Goal: Task Accomplishment & Management: Use online tool/utility

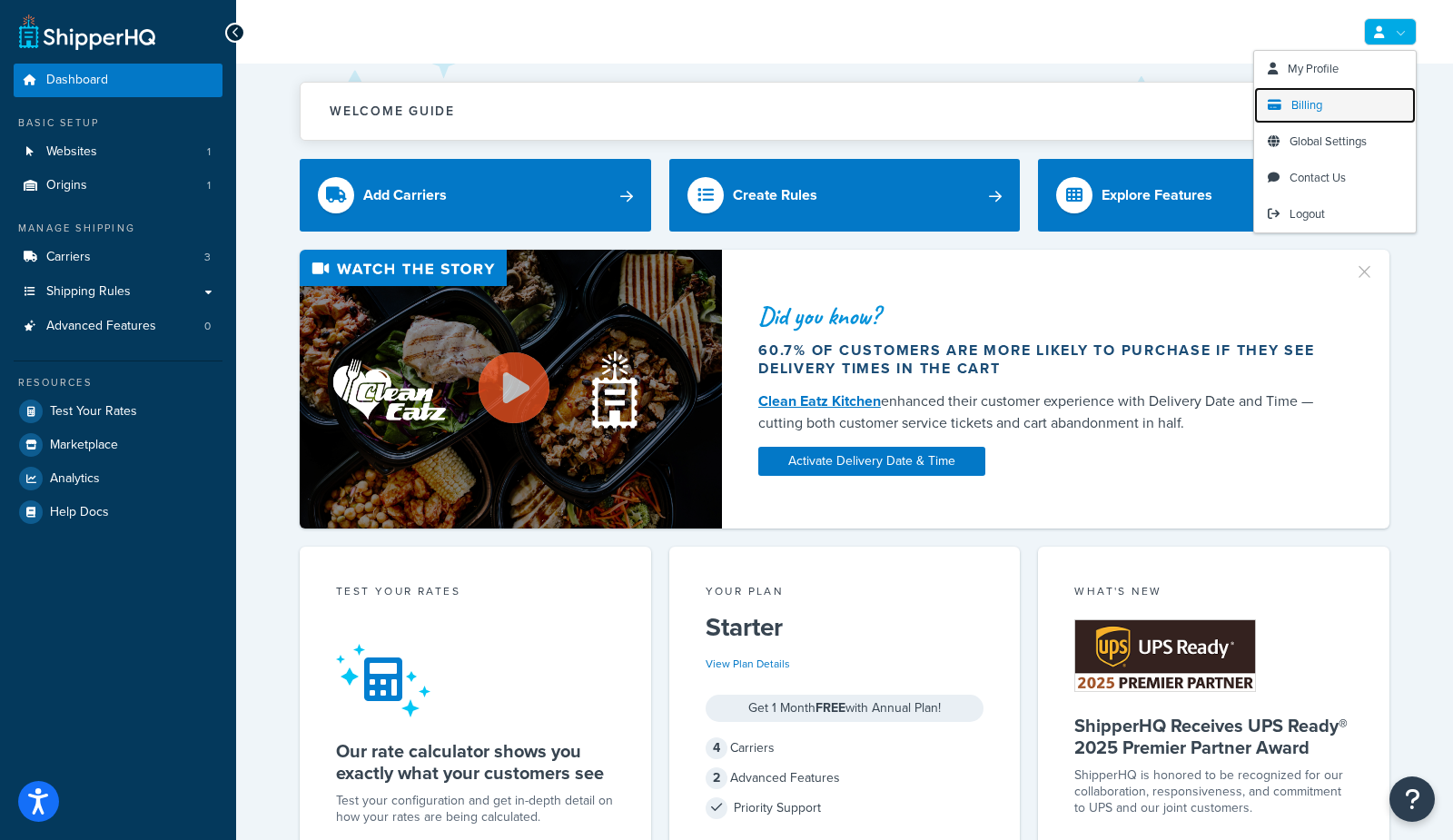
click at [1296, 108] on span "Billing" at bounding box center [1307, 105] width 31 height 17
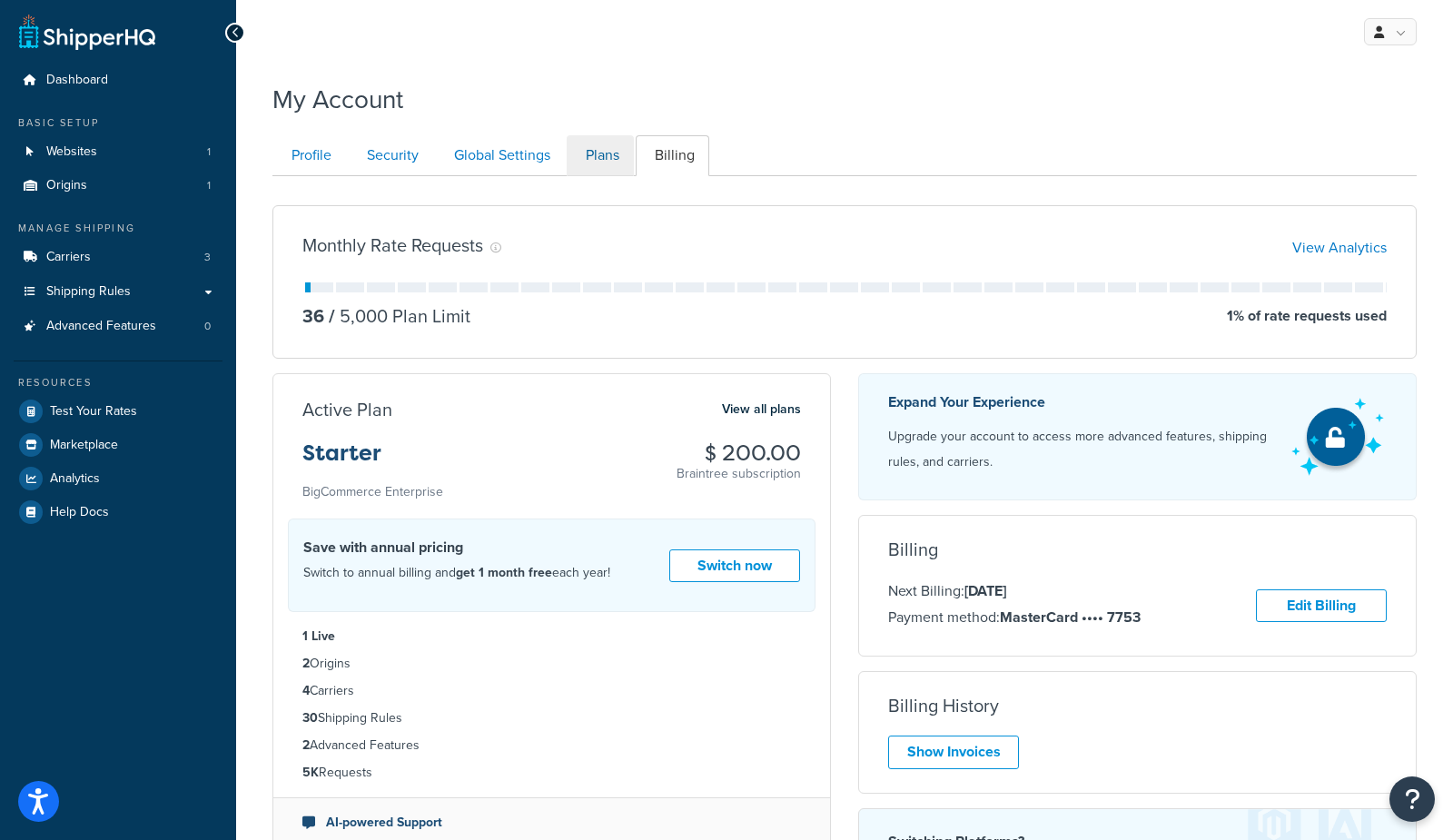
drag, startPoint x: 628, startPoint y: 182, endPoint x: 590, endPoint y: 159, distance: 44.4
click at [613, 170] on div "Profile Security Global Settings Plans Billing Your Profile contains contact in…" at bounding box center [845, 558] width 1145 height 864
click at [591, 159] on link "Plans" at bounding box center [600, 155] width 67 height 40
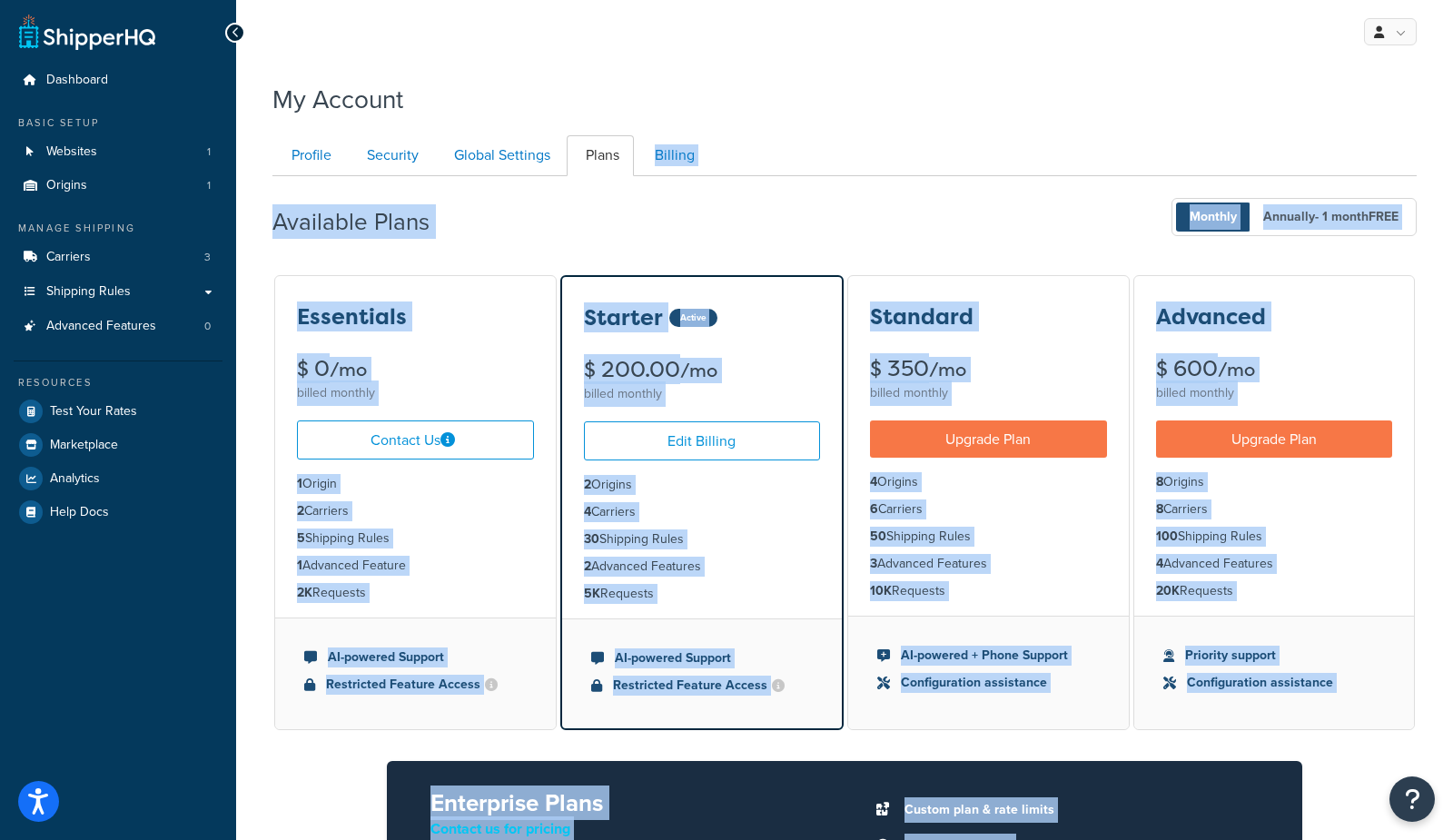
scroll to position [175, 0]
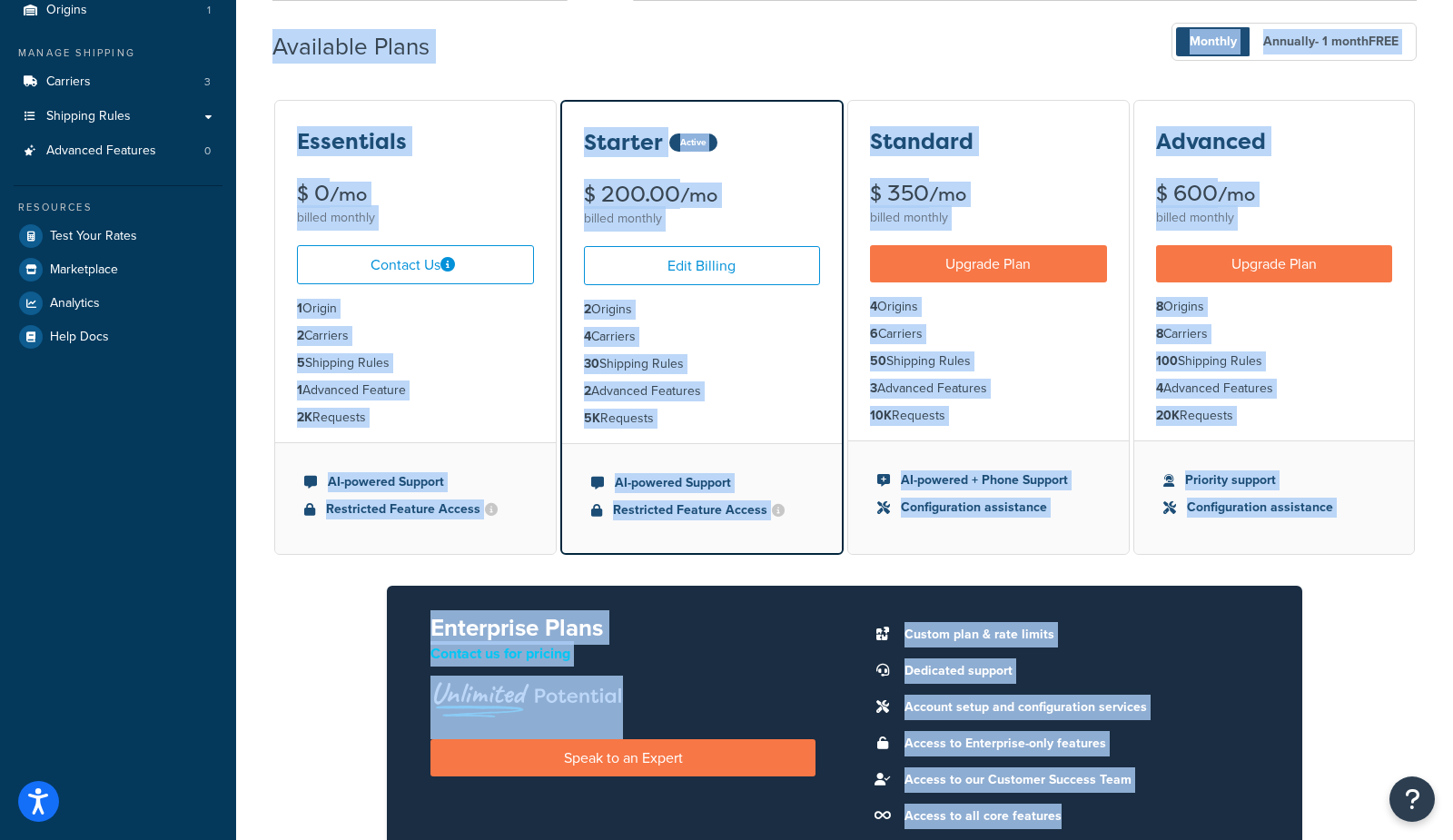
click at [894, 50] on div "Available Plans Monthly Annually - 1 month FREE" at bounding box center [845, 41] width 1145 height 54
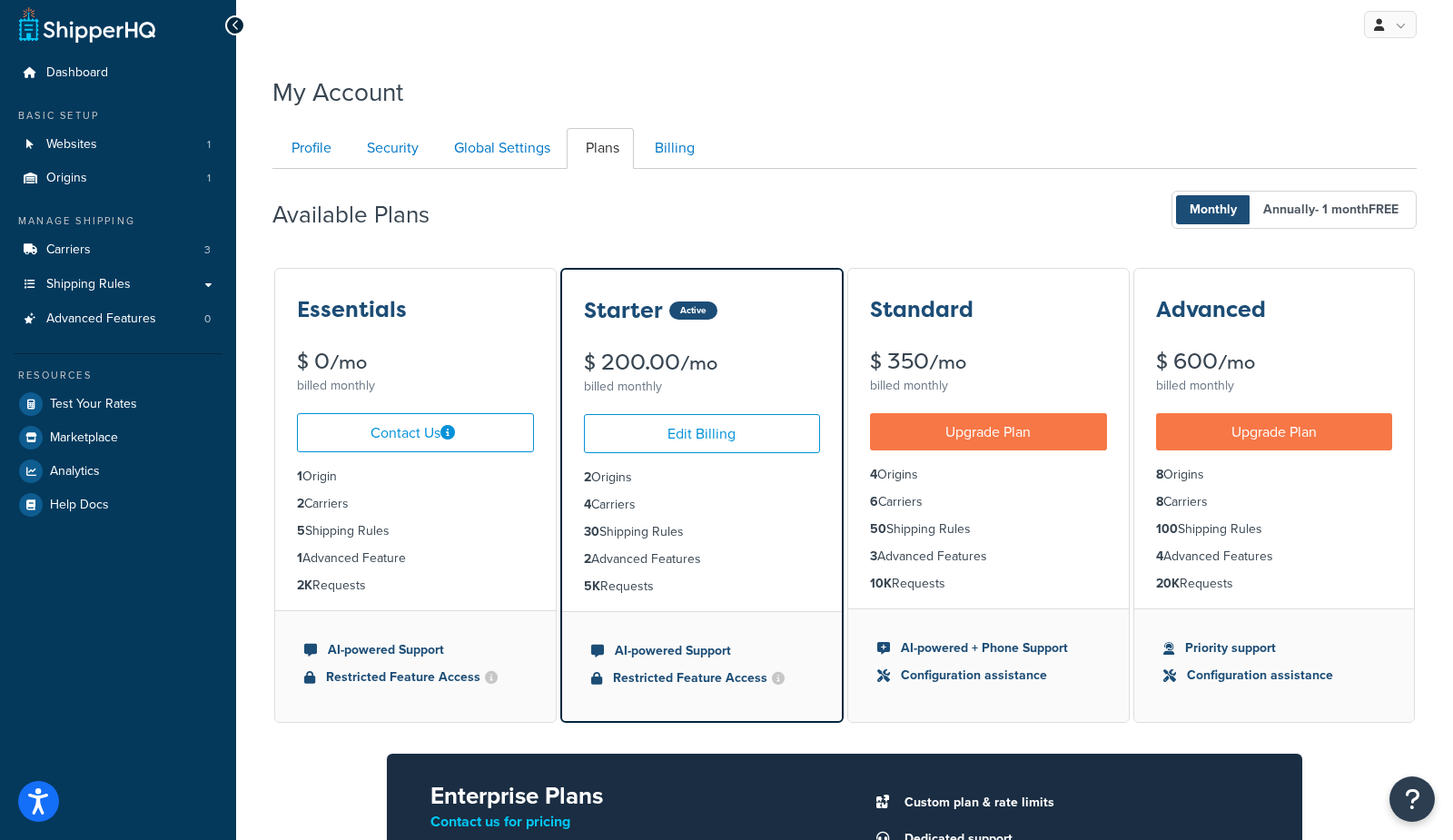
scroll to position [0, 0]
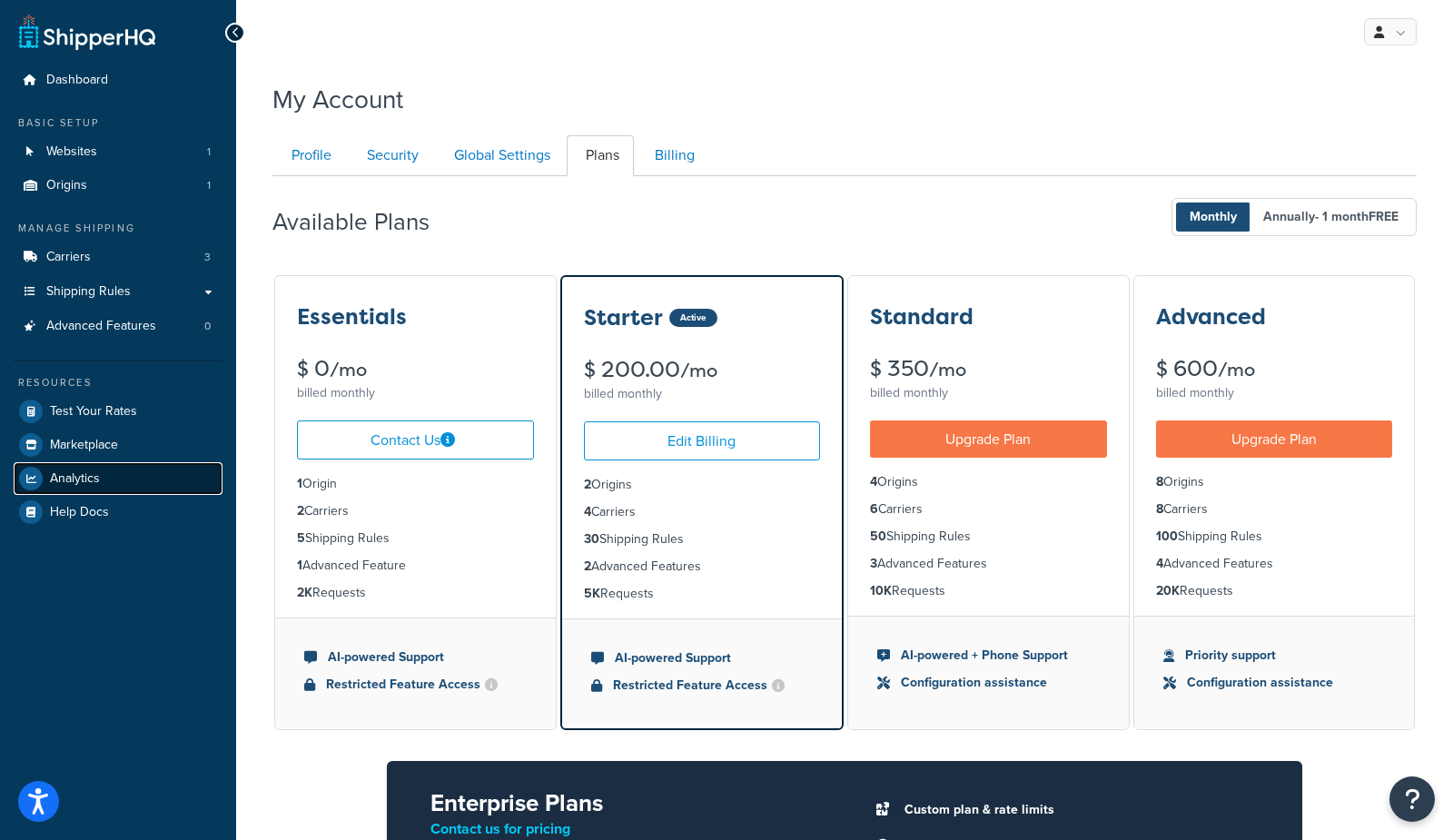
click at [97, 478] on span "Analytics" at bounding box center [74, 479] width 50 height 15
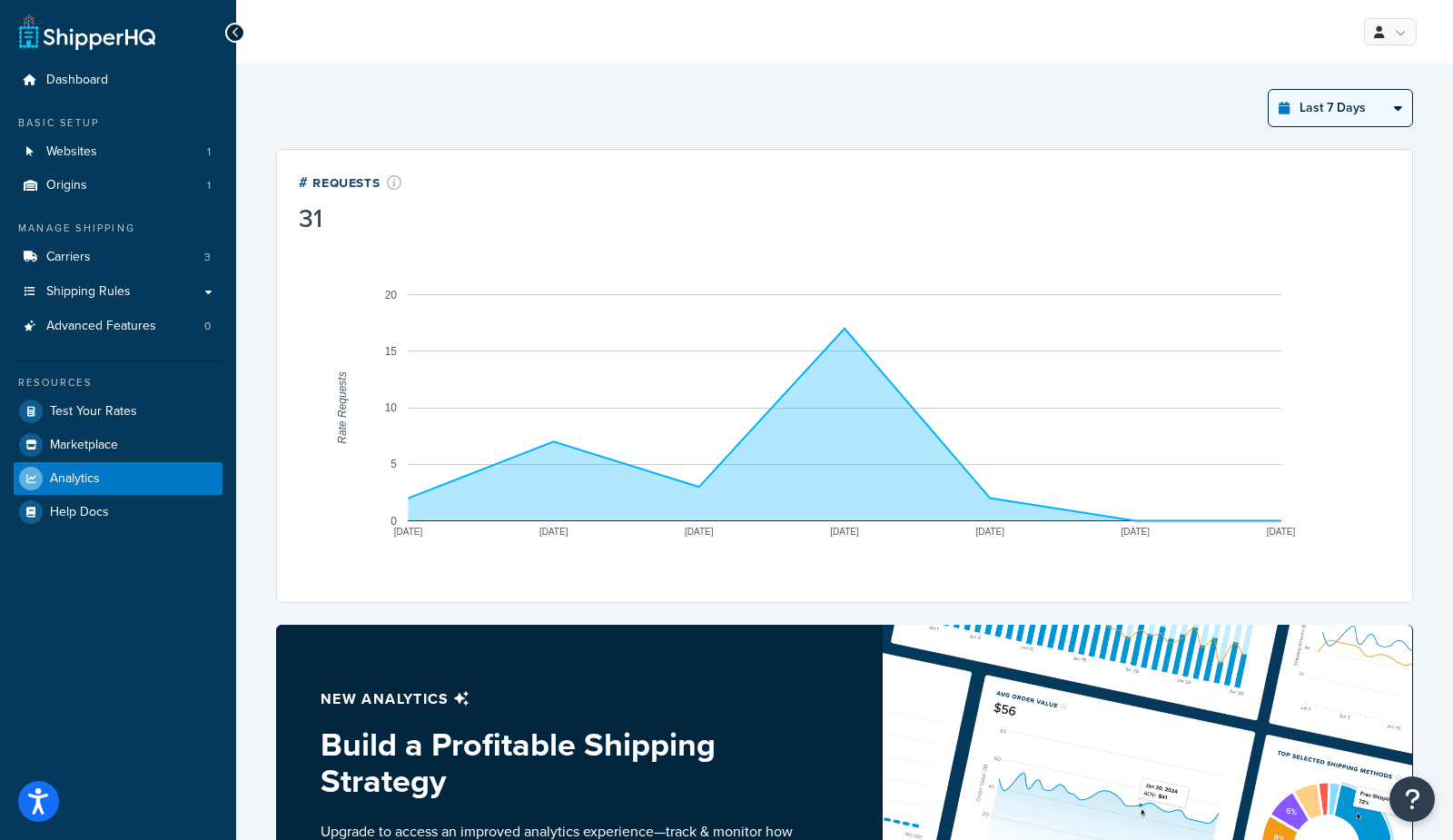
click at [1326, 110] on select "Last 24 Hours Last 7 Days Last 30 Days Last 3 Months Last 6 Months Last 12 Mont…" at bounding box center [1341, 108] width 143 height 37
select select "last_year"
click at [1270, 90] on select "Last 24 Hours Last 7 Days Last 30 Days Last 3 Months Last 6 Months Last 12 Mont…" at bounding box center [1341, 108] width 143 height 37
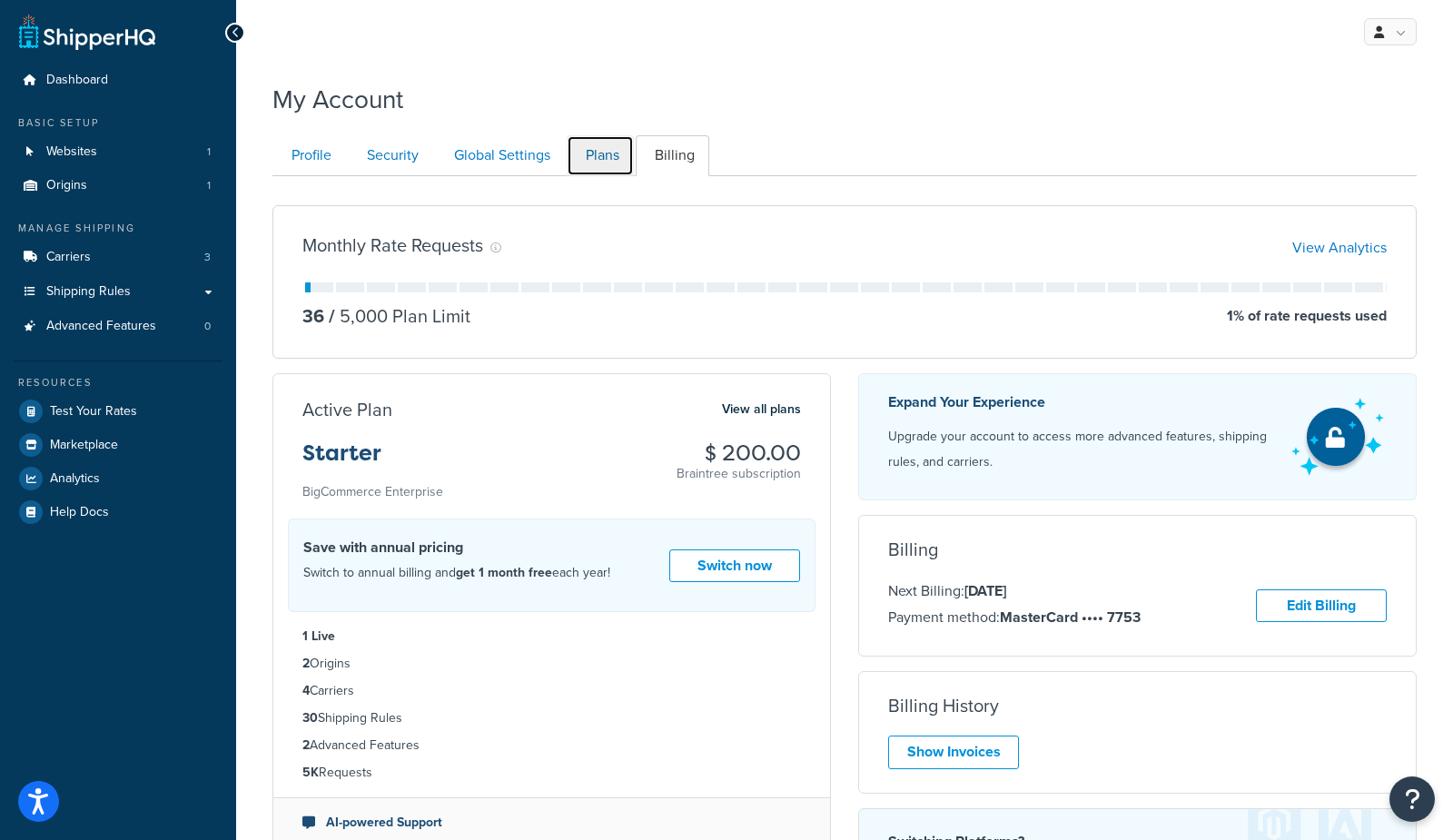
click at [615, 168] on link "Plans" at bounding box center [600, 155] width 67 height 40
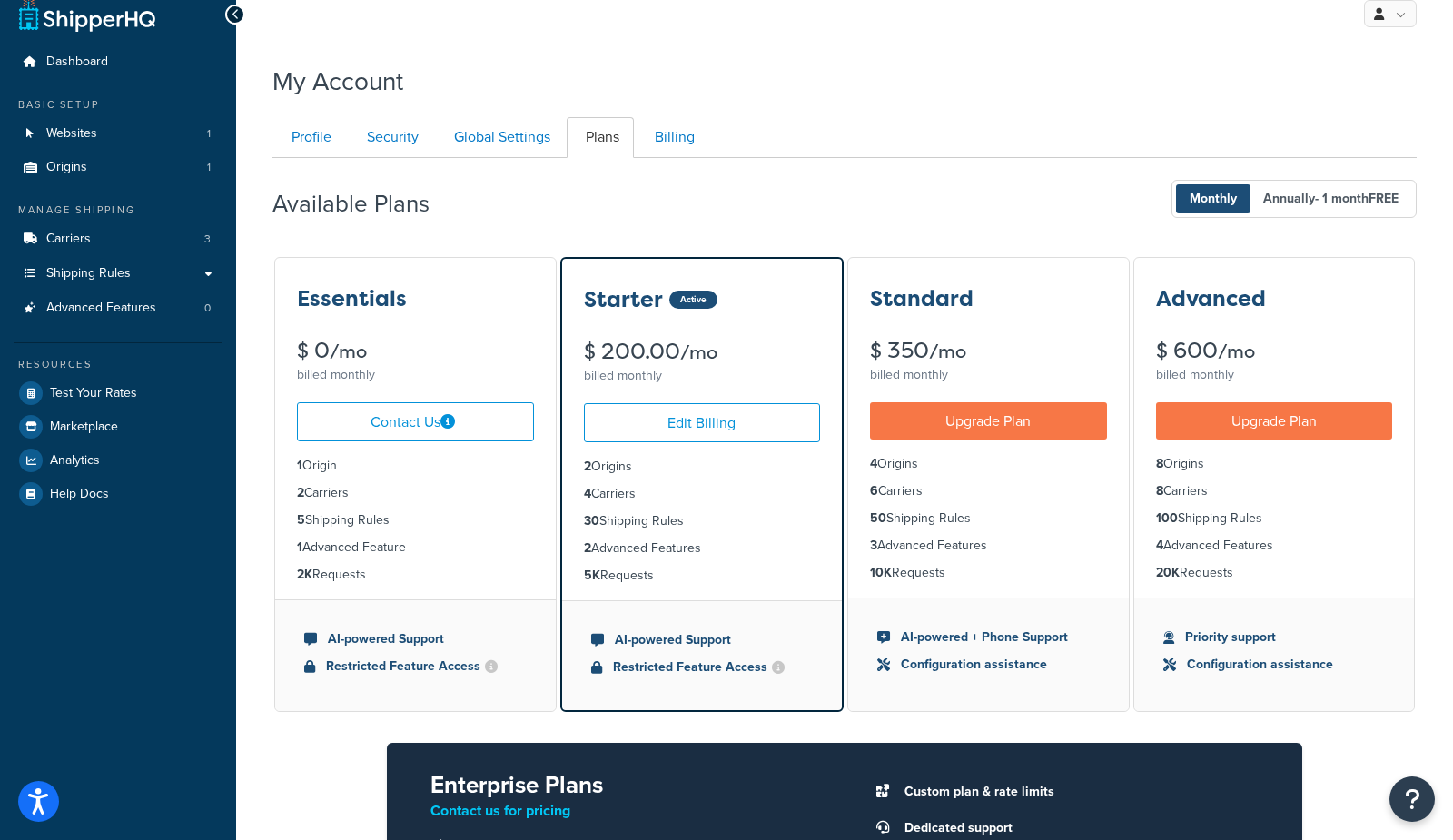
scroll to position [16, 0]
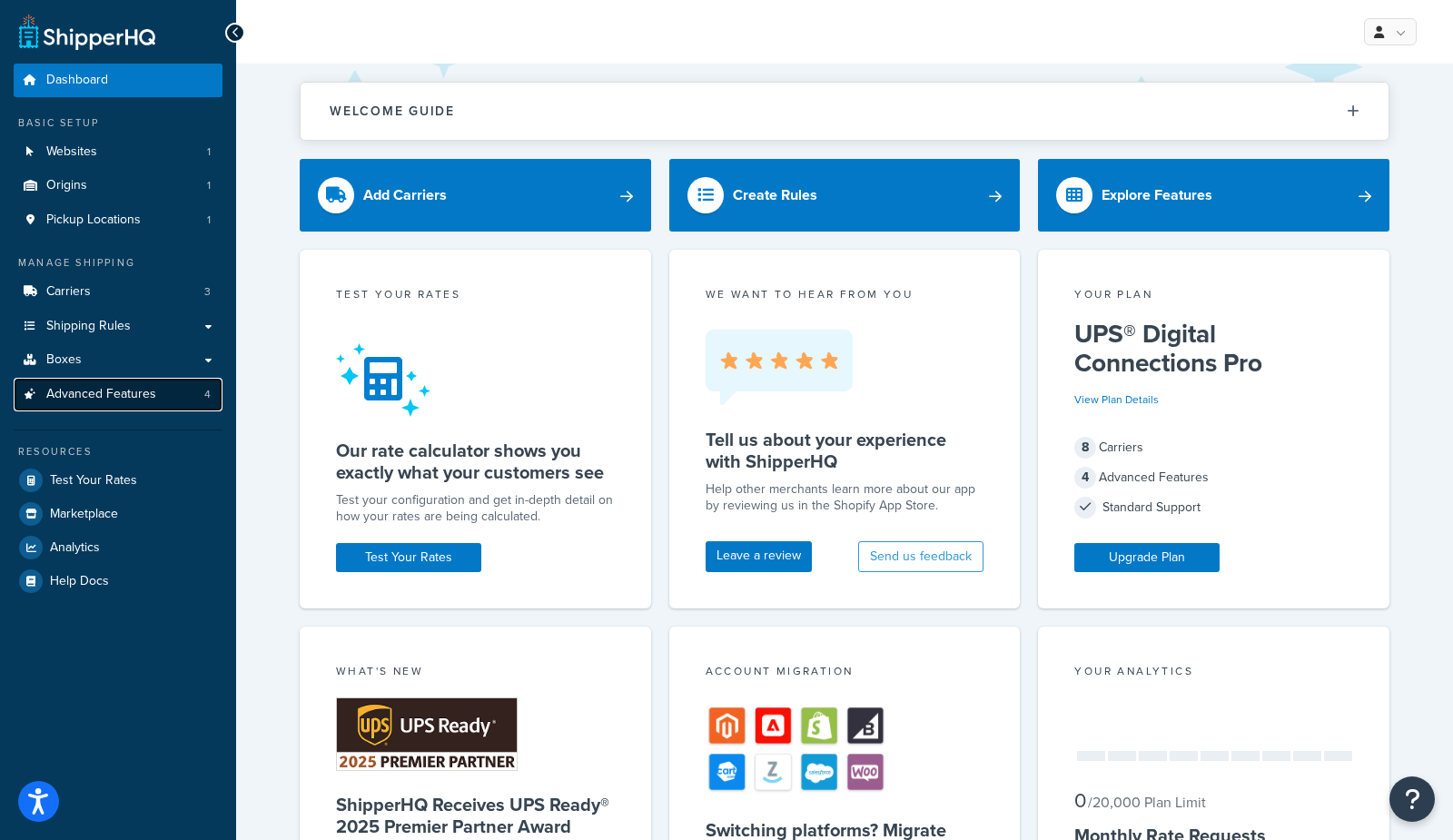
click at [144, 398] on span "Advanced Features" at bounding box center [101, 395] width 110 height 15
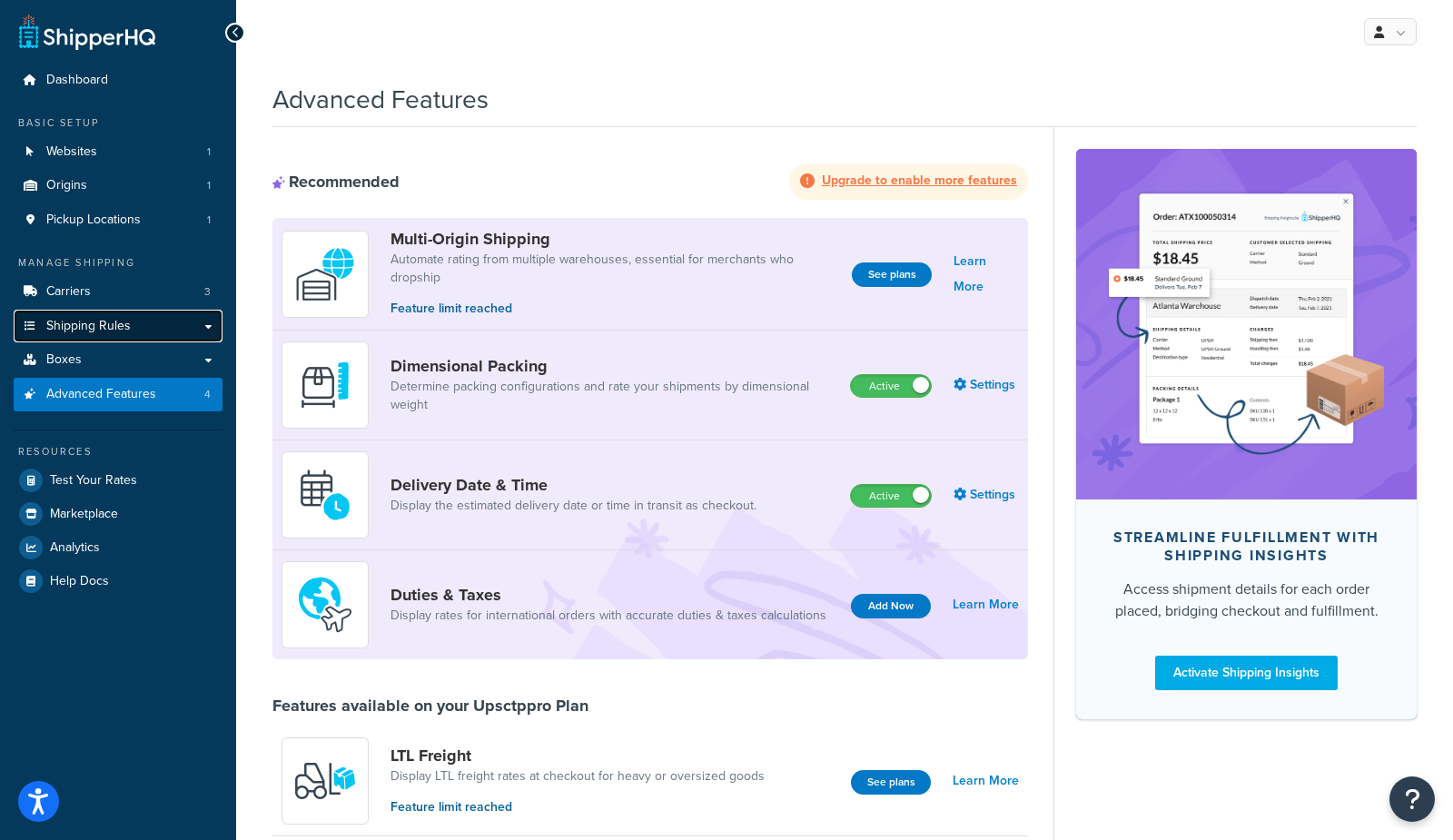
click at [94, 333] on span "Shipping Rules" at bounding box center [89, 327] width 85 height 15
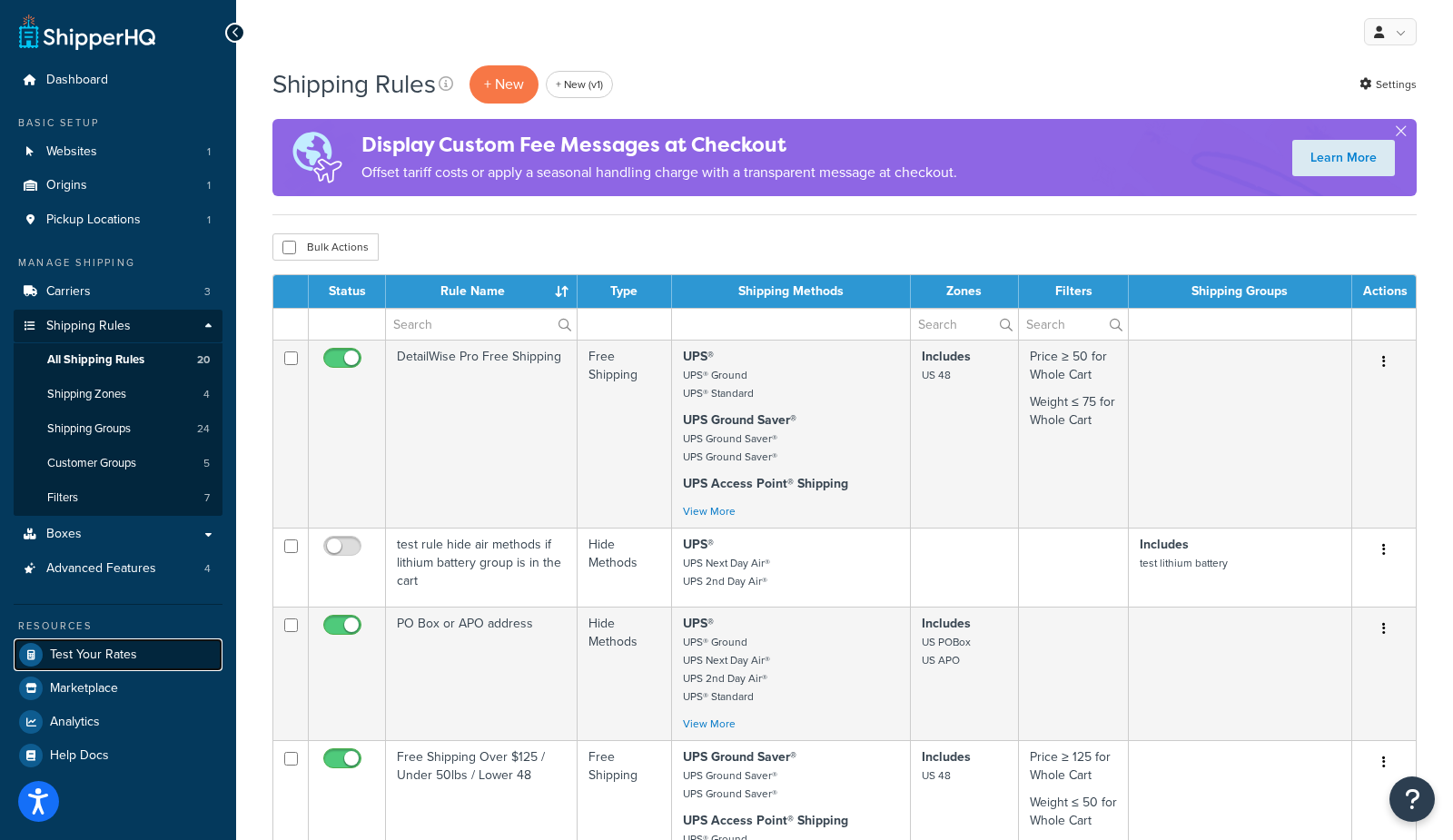
click at [99, 648] on span "Test Your Rates" at bounding box center [93, 655] width 88 height 15
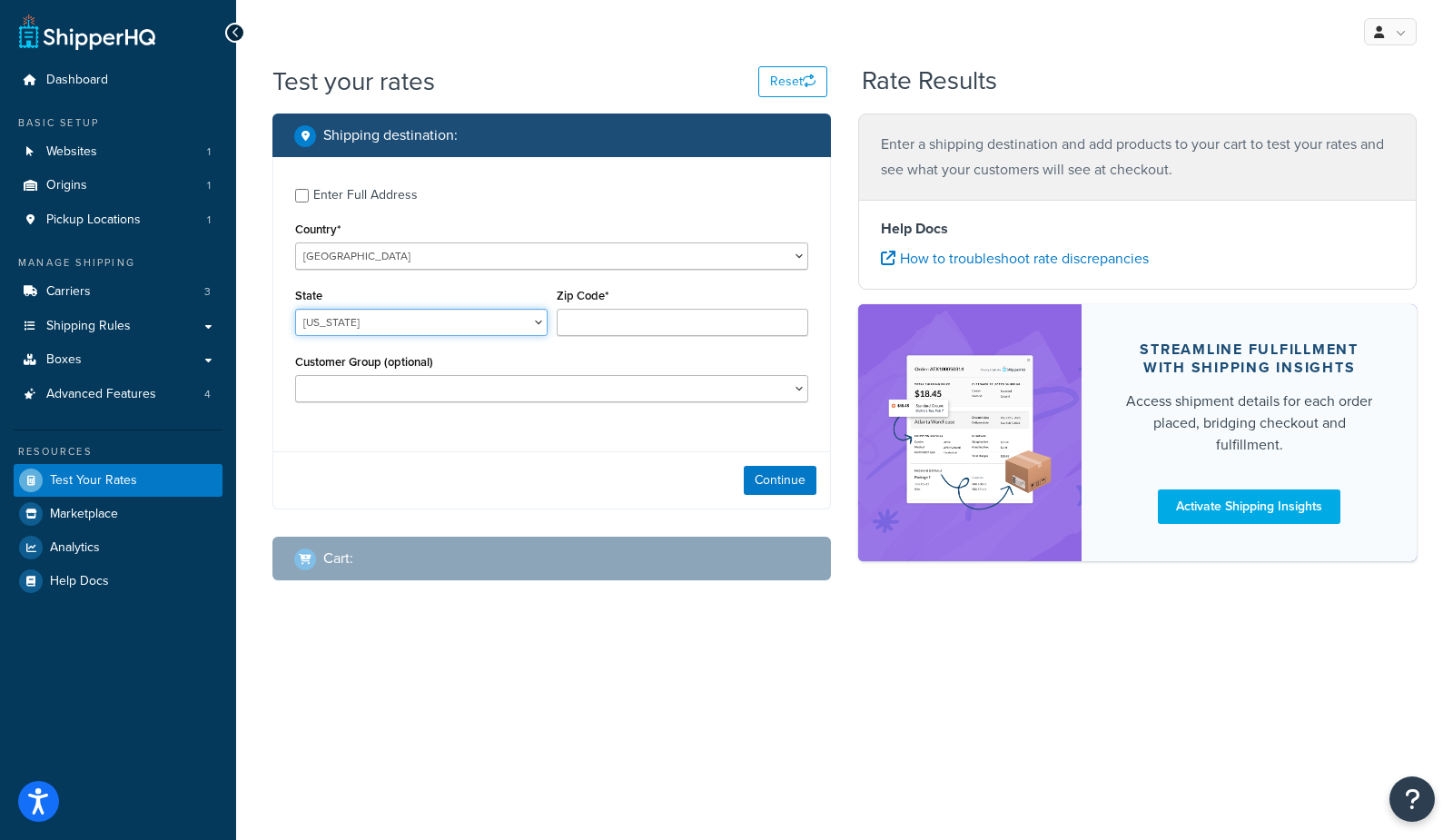
click at [346, 321] on select "Alabama Alaska American Samoa Arizona Arkansas Armed Forces Americas Armed Forc…" at bounding box center [422, 322] width 252 height 27
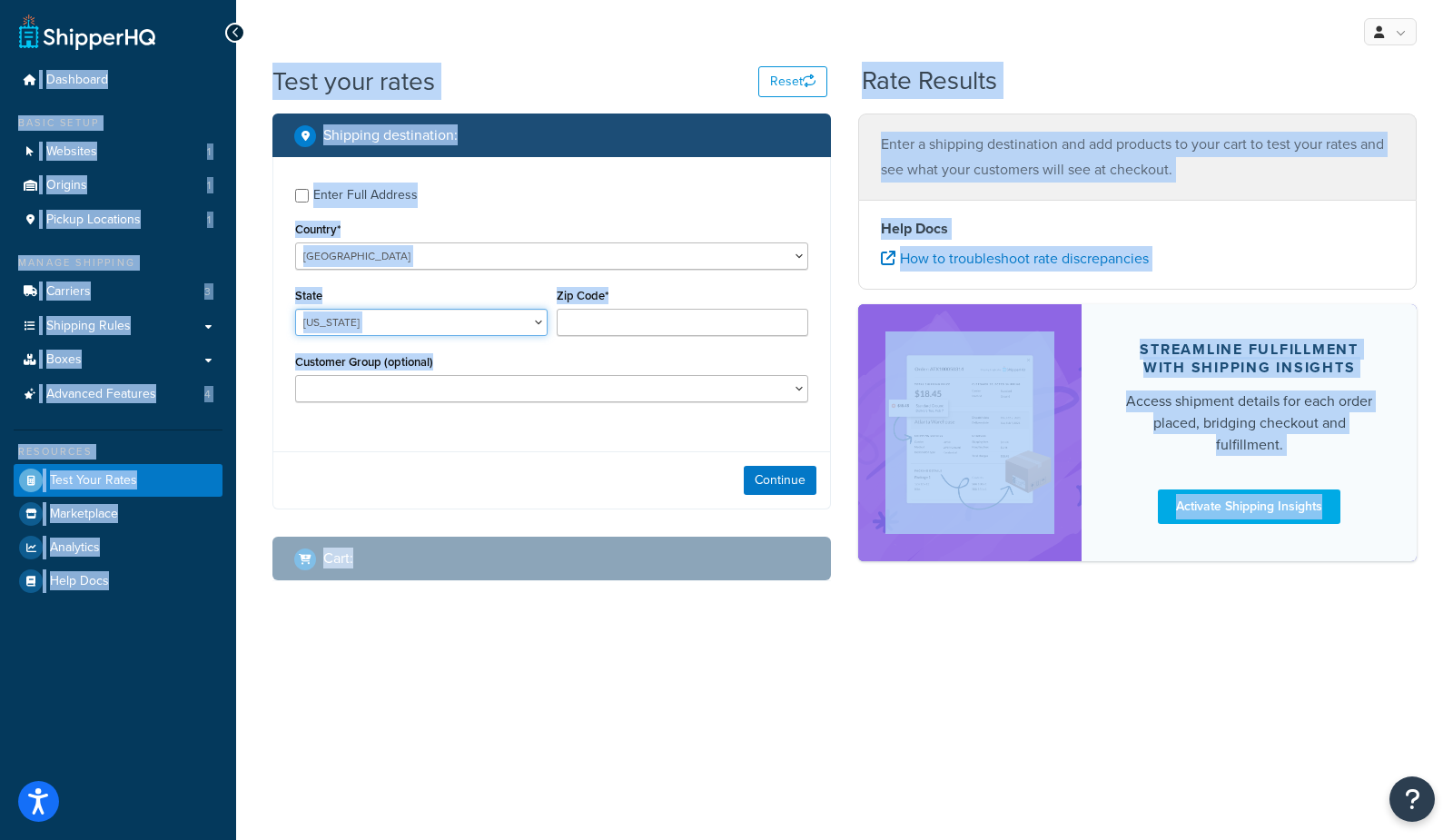
click at [346, 319] on select "Alabama Alaska American Samoa Arizona Arkansas Armed Forces Americas Armed Forc…" at bounding box center [422, 322] width 252 height 27
select select "TX"
click at [296, 309] on select "Alabama Alaska American Samoa Arizona Arkansas Armed Forces Americas Armed Forc…" at bounding box center [422, 322] width 252 height 27
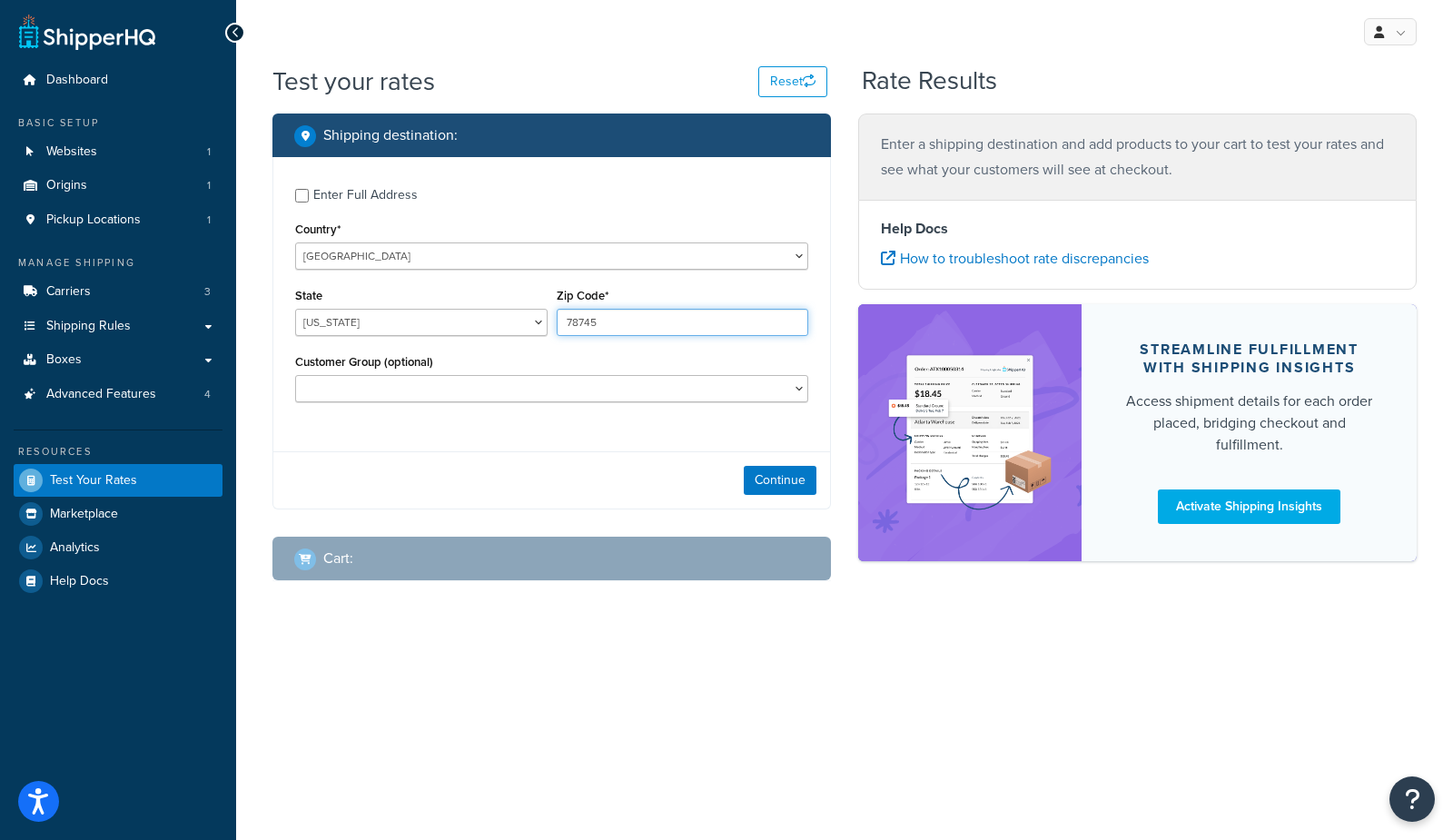
type input "78745"
drag, startPoint x: 449, startPoint y: 484, endPoint x: 688, endPoint y: 460, distance: 240.2
click at [454, 484] on div "Continue" at bounding box center [551, 479] width 557 height 57
click at [745, 477] on button "Continue" at bounding box center [780, 480] width 73 height 29
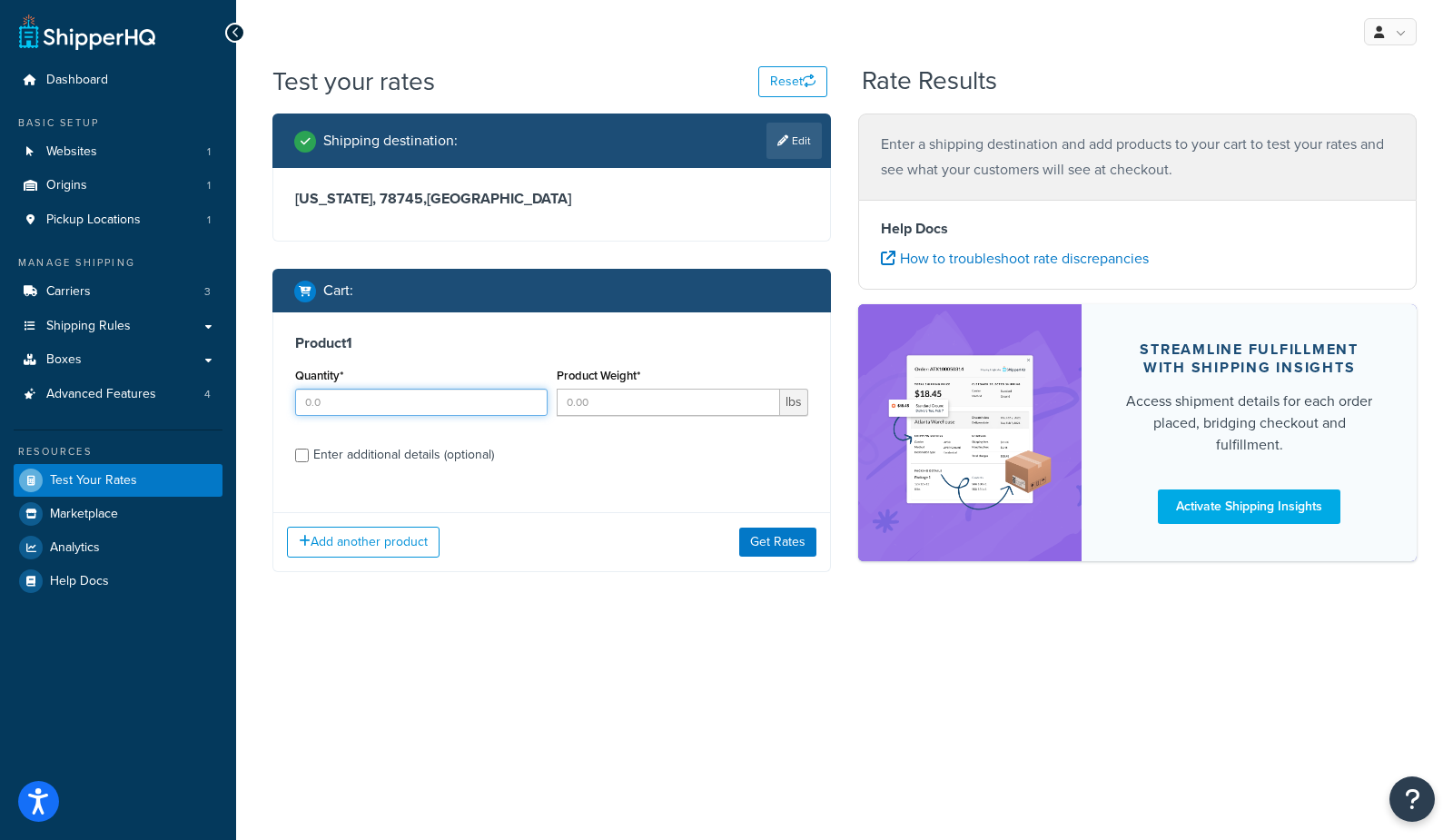
click at [369, 403] on input "Quantity*" at bounding box center [422, 402] width 252 height 27
type input "1"
drag, startPoint x: 683, startPoint y: 400, endPoint x: 709, endPoint y: 482, distance: 86.0
click at [683, 400] on input "Product Weight*" at bounding box center [669, 402] width 224 height 27
type input "2"
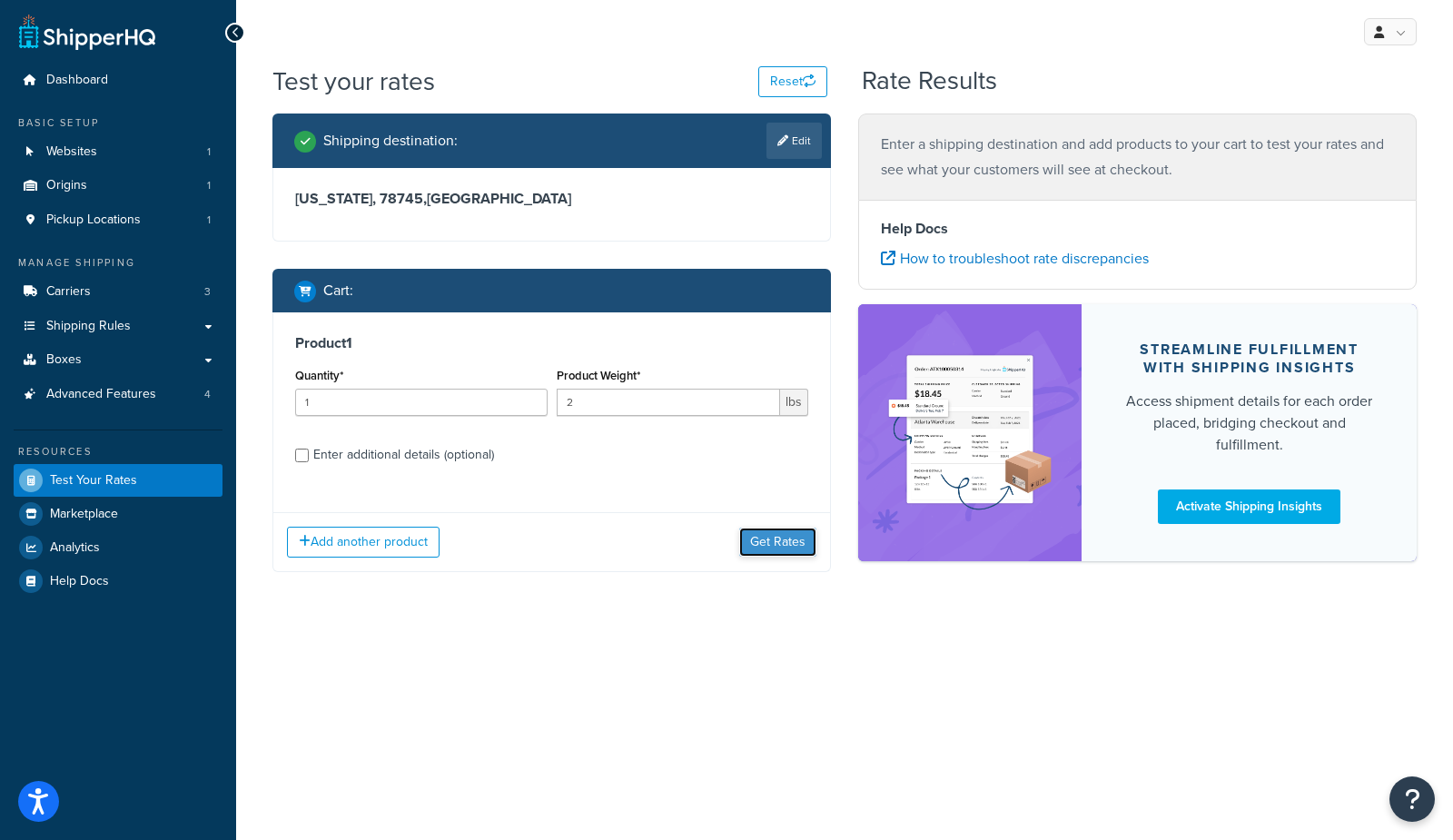
click at [765, 527] on button "Get Rates" at bounding box center [778, 541] width 77 height 29
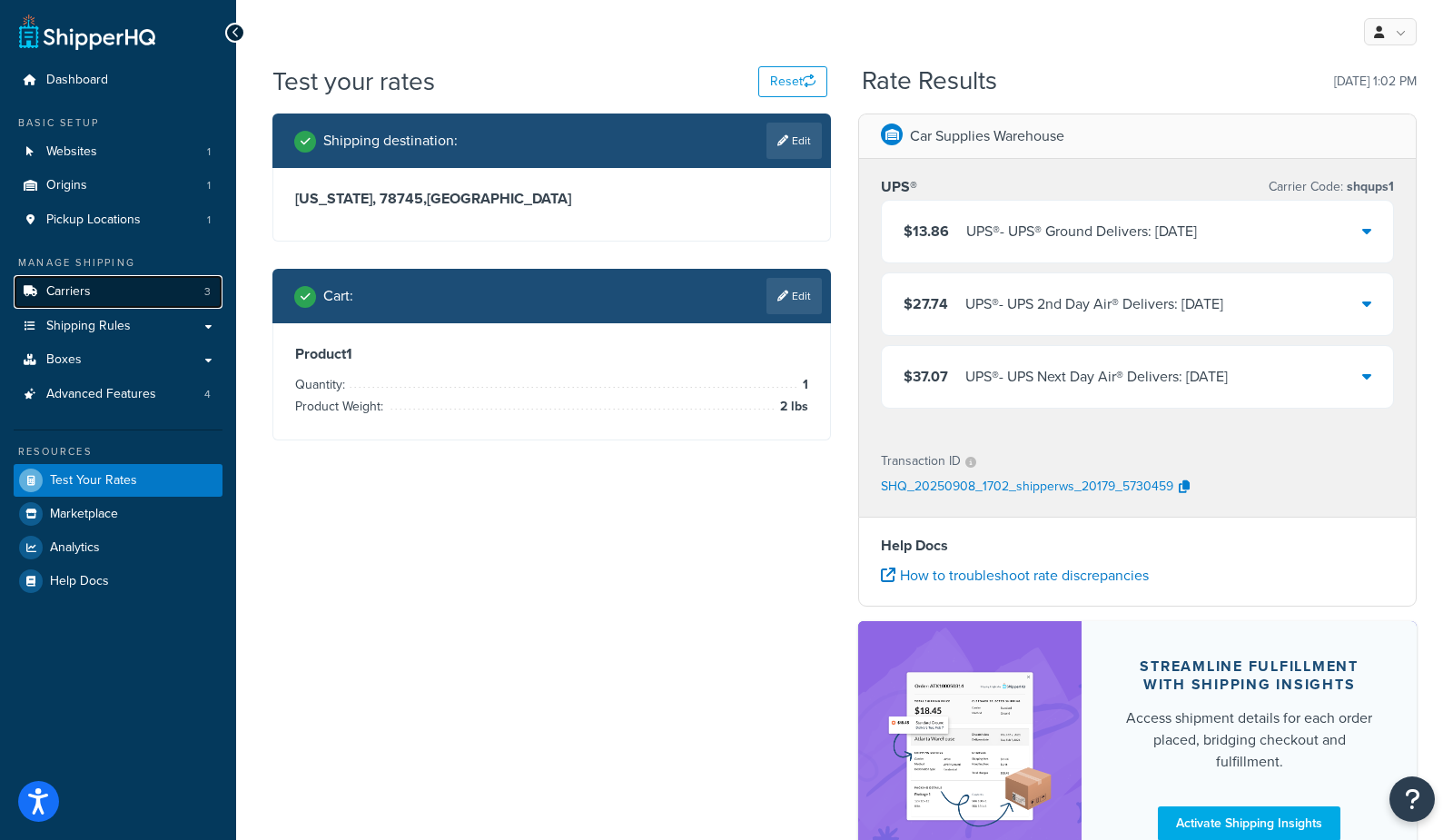
click at [196, 292] on link "Carriers 3" at bounding box center [118, 292] width 209 height 34
